Goal: Information Seeking & Learning: Learn about a topic

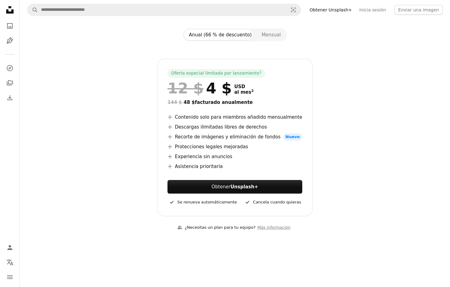
scroll to position [62, 0]
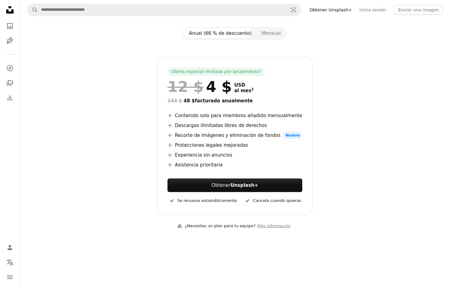
click at [10, 11] on icon "Unsplash logo Página de inicio de Unsplash" at bounding box center [10, 10] width 12 height 12
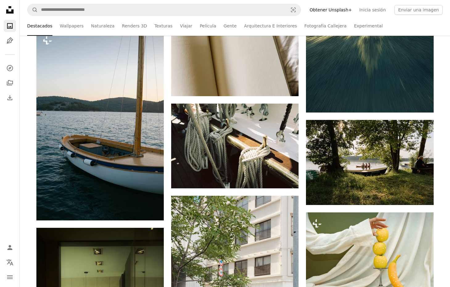
scroll to position [1537, 0]
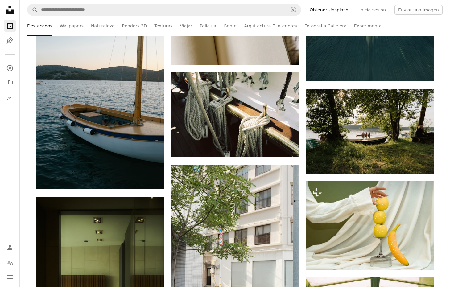
scroll to position [62, 0]
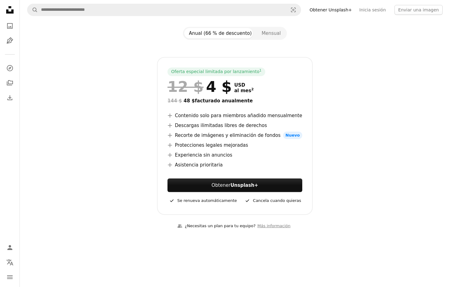
click at [355, 106] on div "Oferta especial limitada por lanzamiento 1 12 $ 4 $ USD al mes 2 144 $ 48 $ fac…" at bounding box center [234, 136] width 397 height 158
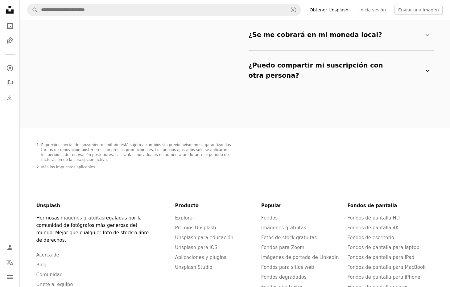
scroll to position [1195, 0]
